Goal: Complete application form: Complete application form

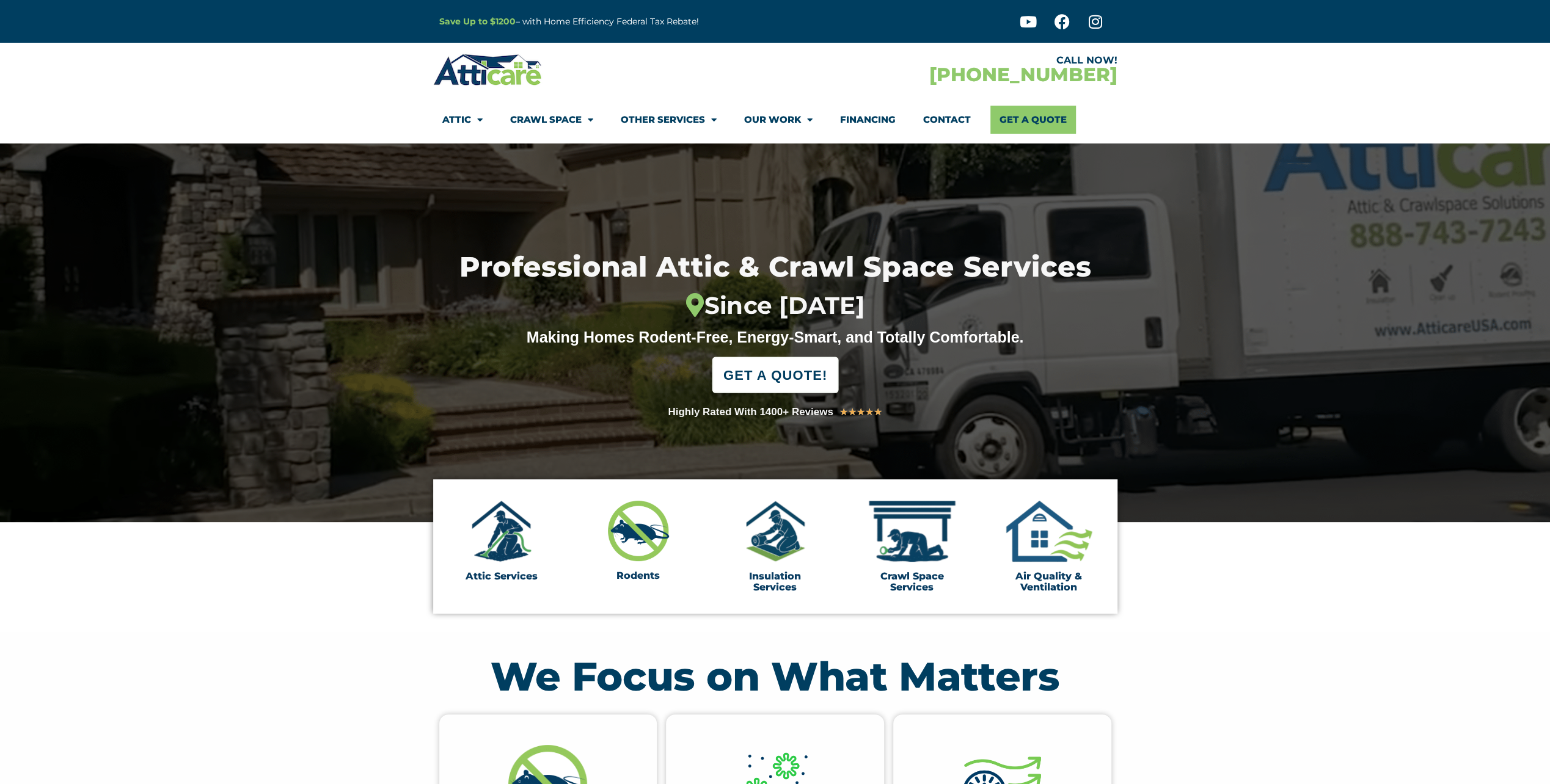
click at [800, 372] on span "GET A QUOTE!" at bounding box center [774, 375] width 104 height 27
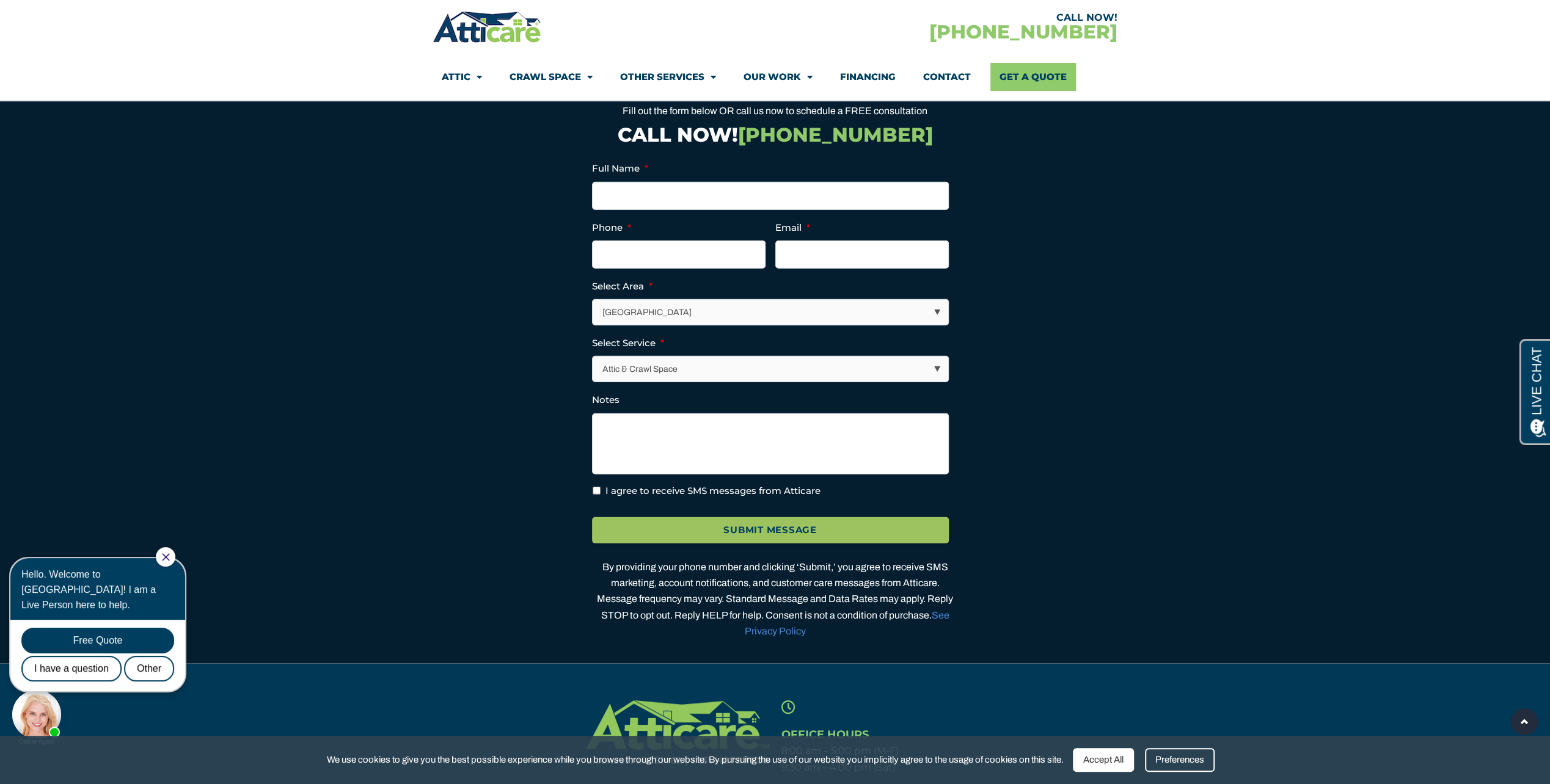
scroll to position [3453, 0]
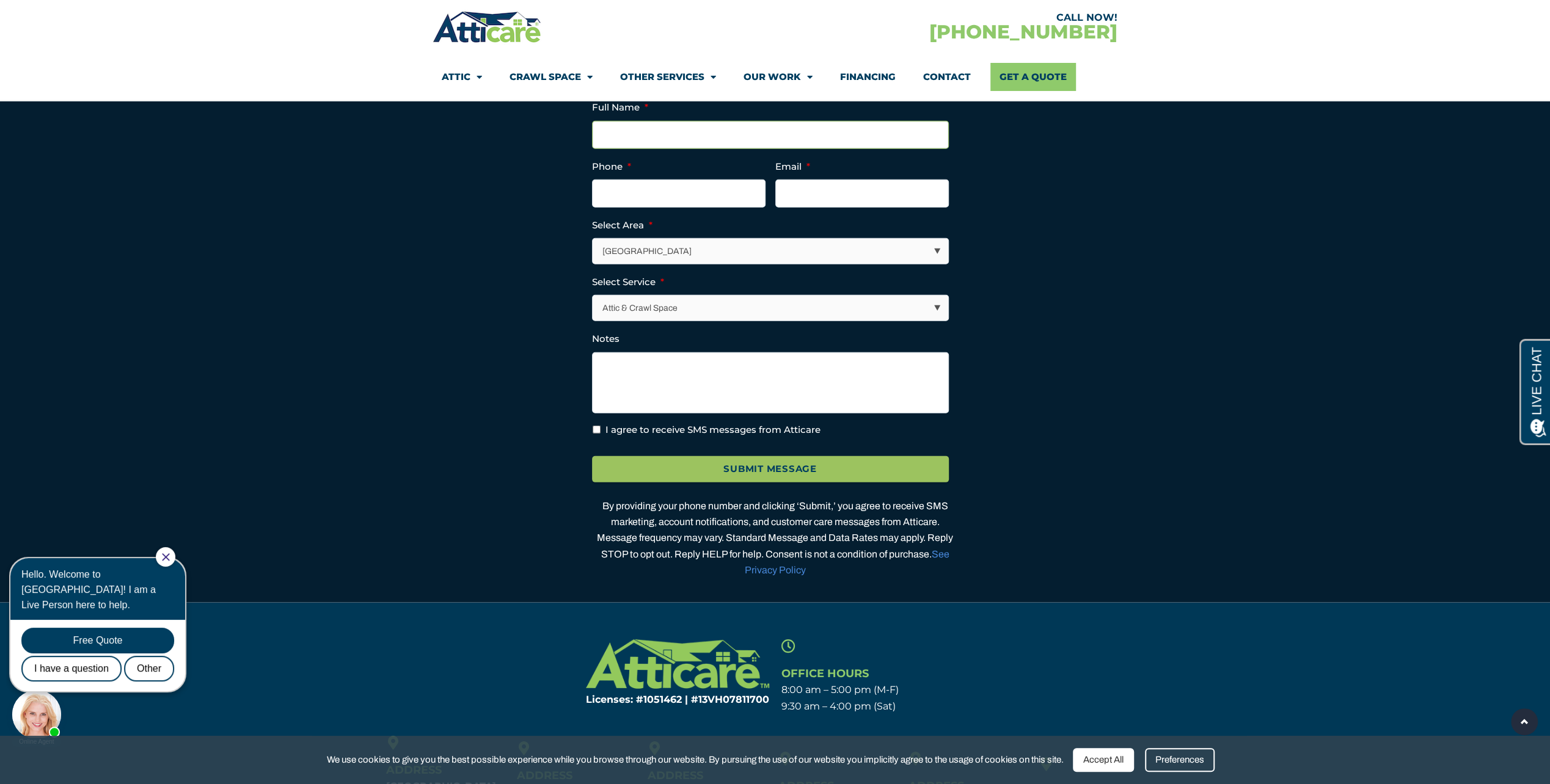
click at [694, 149] on input "Full Name *" at bounding box center [770, 135] width 357 height 28
type input "Mike"
drag, startPoint x: 438, startPoint y: 266, endPoint x: 596, endPoint y: 241, distance: 160.0
click at [438, 266] on div "Contact Us Fill out the form below OR call us now to schedule a FREE consultati…" at bounding box center [775, 287] width 685 height 594
click at [664, 207] on input "(___) ___-____" at bounding box center [678, 193] width 173 height 28
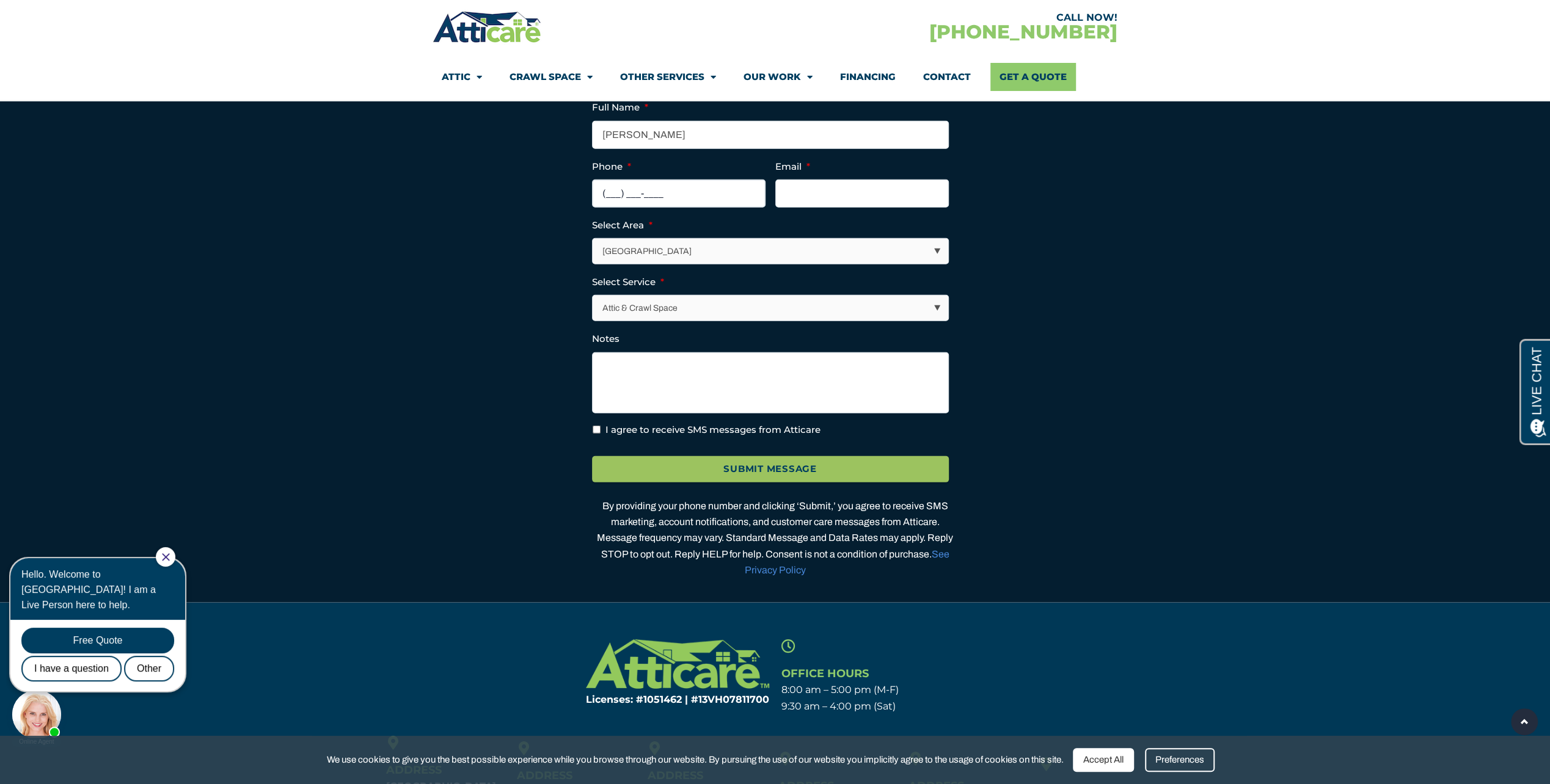
drag, startPoint x: 654, startPoint y: 220, endPoint x: 399, endPoint y: 192, distance: 256.5
click at [398, 192] on section "Contact Us Fill out the form below OR call us now to schedule a FREE consultati…" at bounding box center [775, 287] width 1550 height 631
type input "(323) 653-0152"
click at [839, 207] on input "Email *" at bounding box center [861, 193] width 173 height 28
type input "michael@hollowaypartners.com"
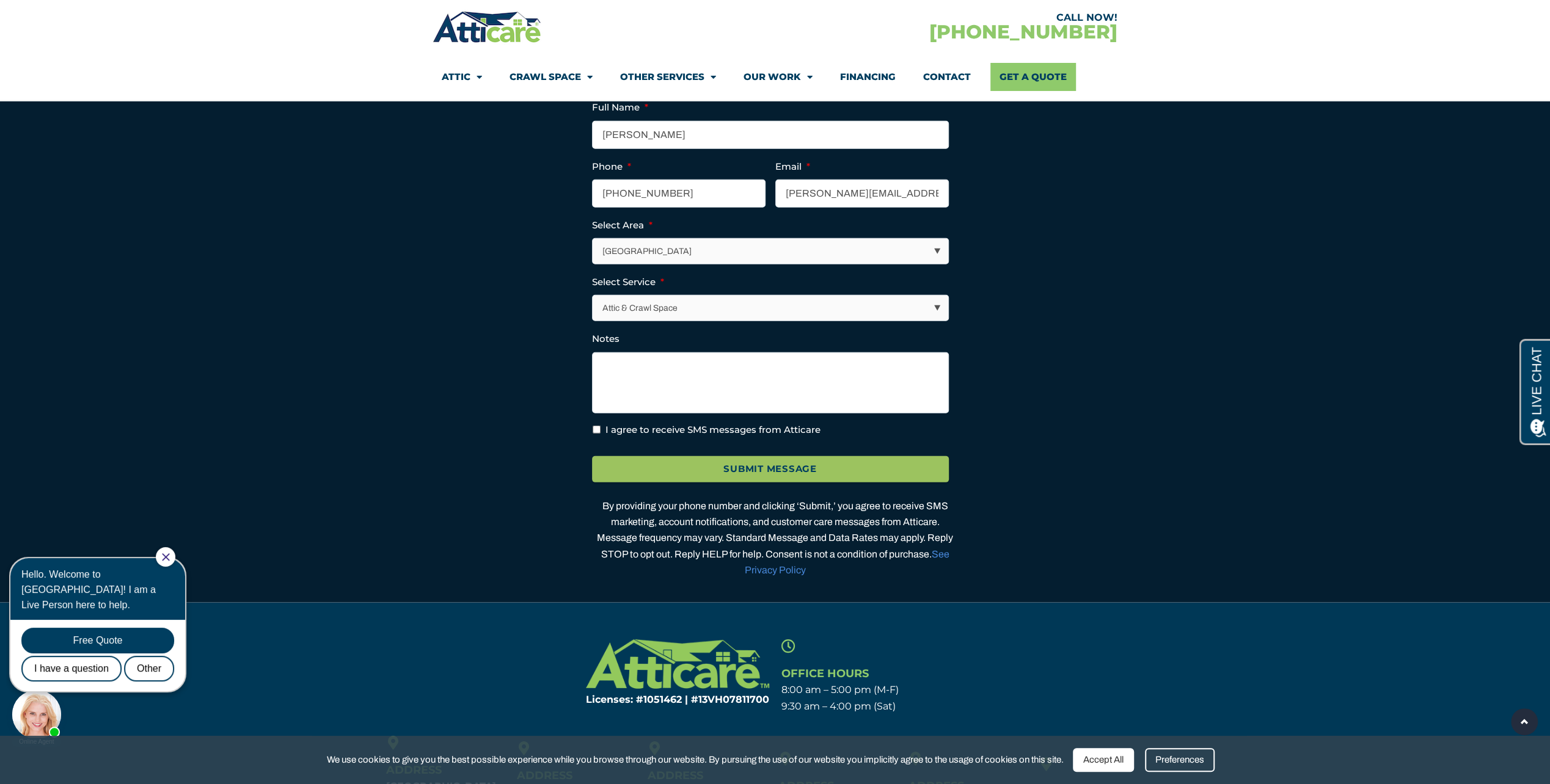
click at [659, 321] on select "Attic & Crawl Space Insulation Roofing Solar Energy Other Services" at bounding box center [770, 308] width 355 height 25
click at [592, 321] on select "Attic & Crawl Space Insulation Roofing Solar Energy Other Services" at bounding box center [770, 308] width 355 height 25
click at [711, 392] on textarea "Notes" at bounding box center [770, 383] width 357 height 61
click at [784, 409] on textarea "Need a quote for approx 700 SF crawl space cleaning and replacement of insulati…" at bounding box center [770, 383] width 357 height 61
type textarea "Need a quote for approx 700 SF crawl space cleaning and replacement of insulati…"
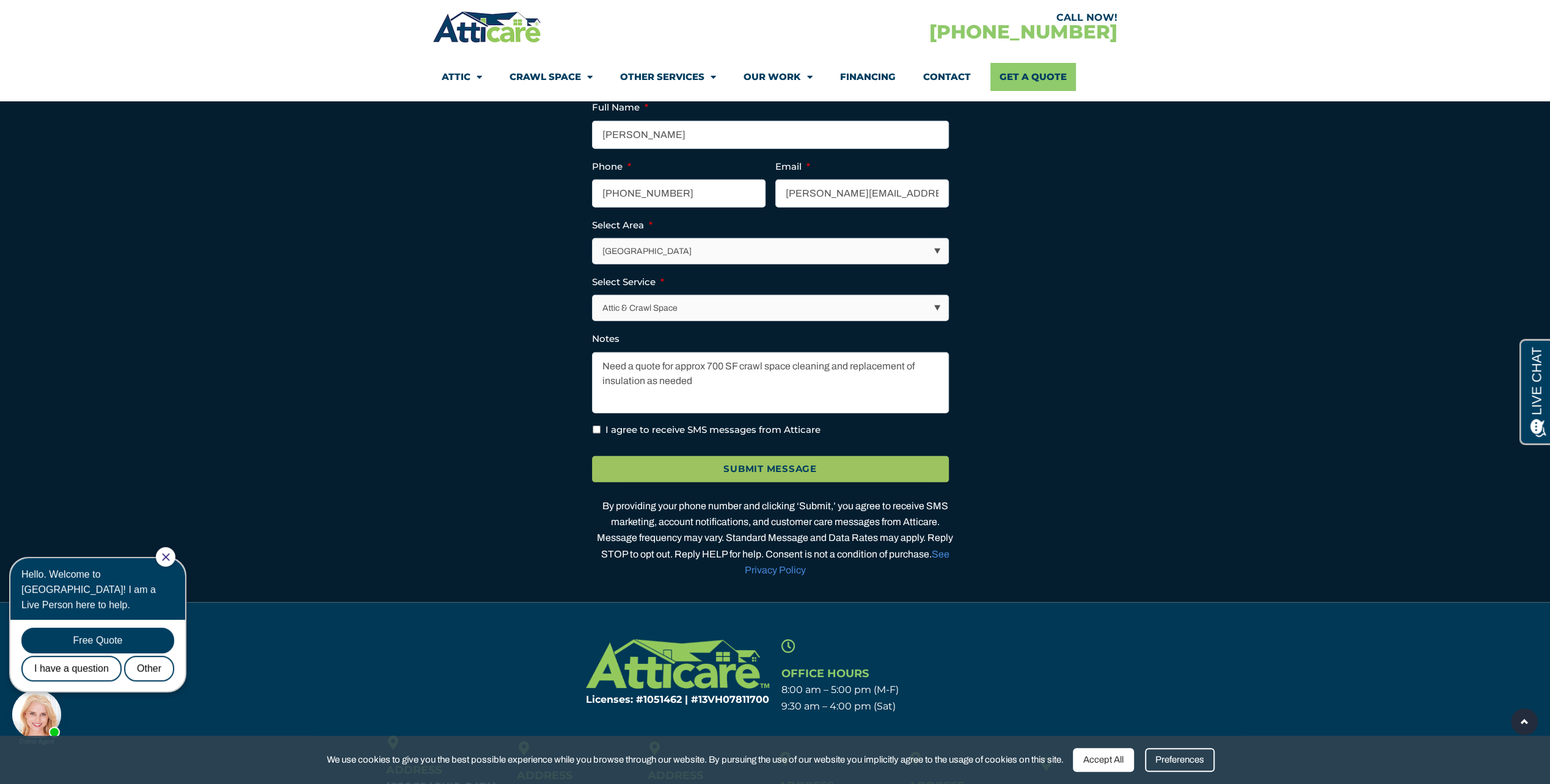
click at [601, 437] on li "I agree to receive SMS messages from Atticare" at bounding box center [775, 430] width 367 height 14
drag, startPoint x: 597, startPoint y: 457, endPoint x: 602, endPoint y: 458, distance: 5.1
click at [597, 434] on input "I agree to receive SMS messages from Atticare" at bounding box center [597, 430] width 8 height 8
checkbox input "true"
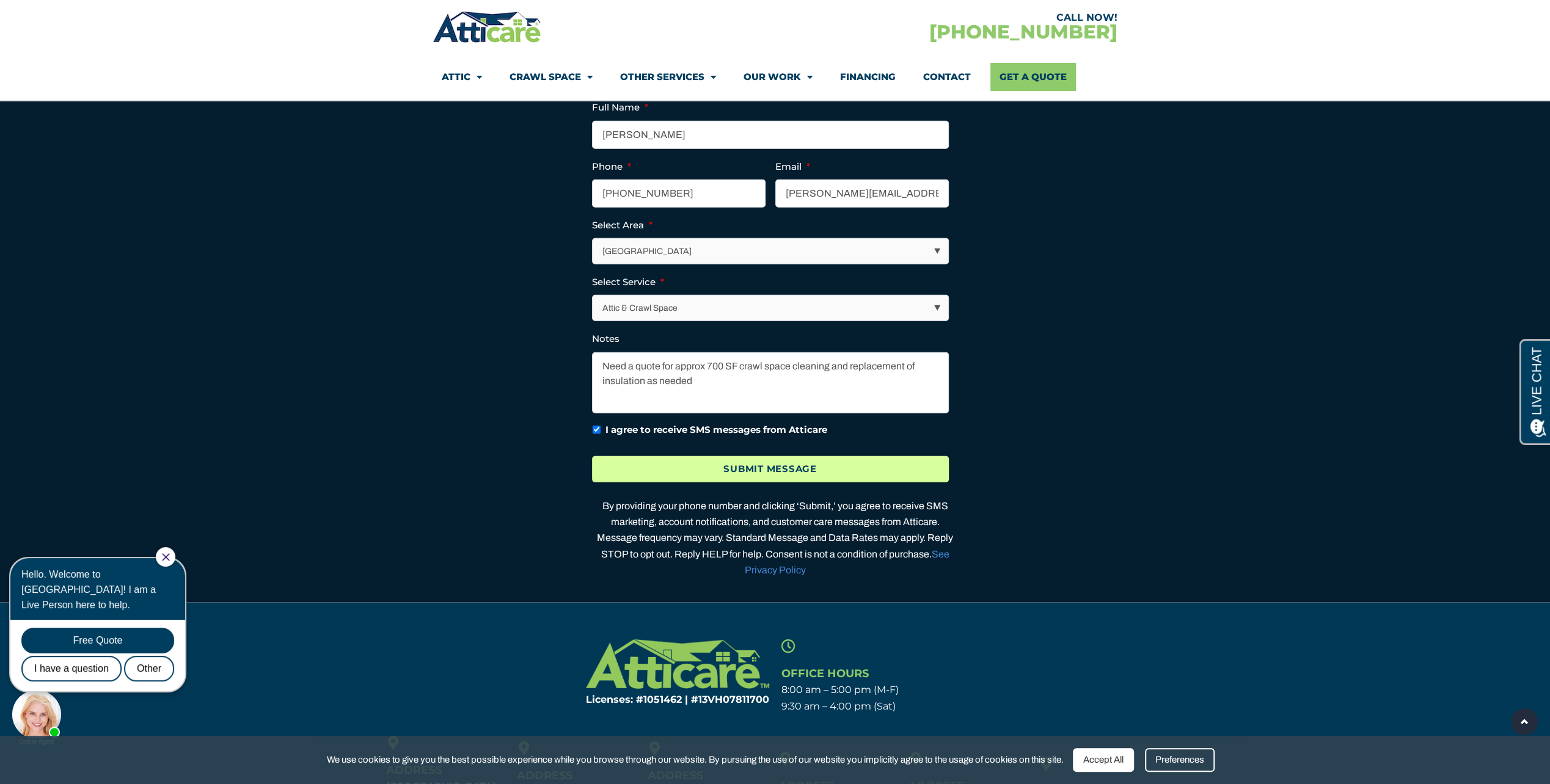
click at [703, 483] on input "Submit Message" at bounding box center [770, 470] width 357 height 27
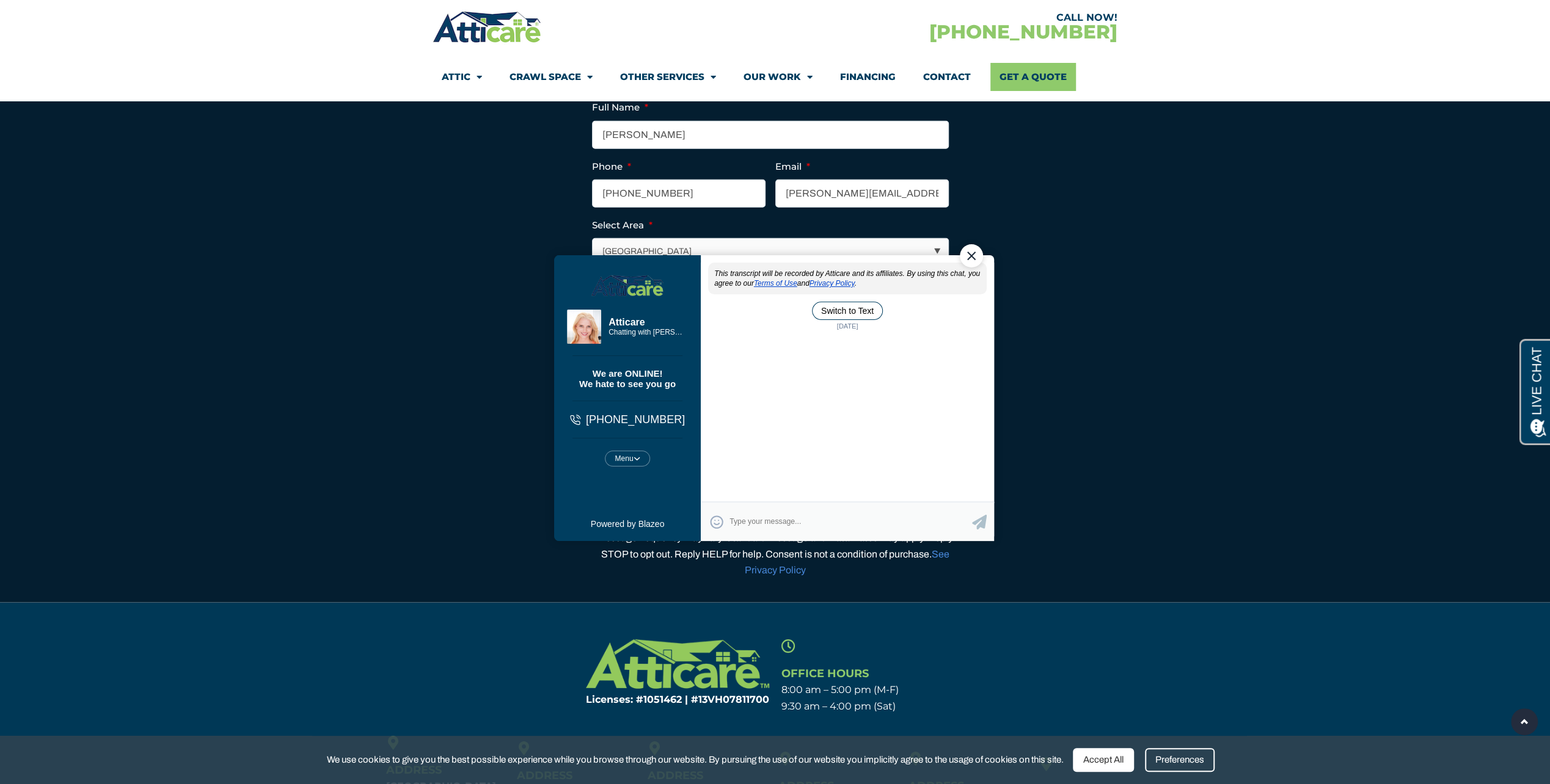
scroll to position [0, 0]
